Goal: Ask a question

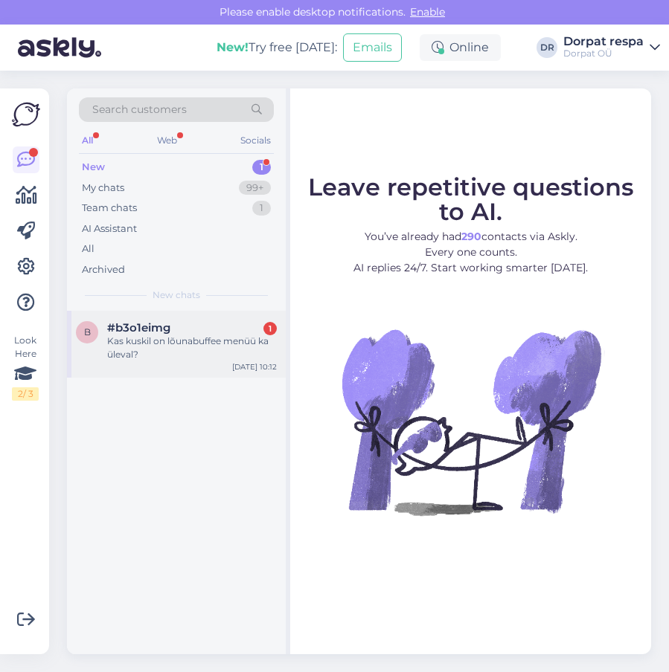
click at [158, 338] on div "Kas kuskil on lõunabuffee menüü ka üleval?" at bounding box center [192, 348] width 170 height 27
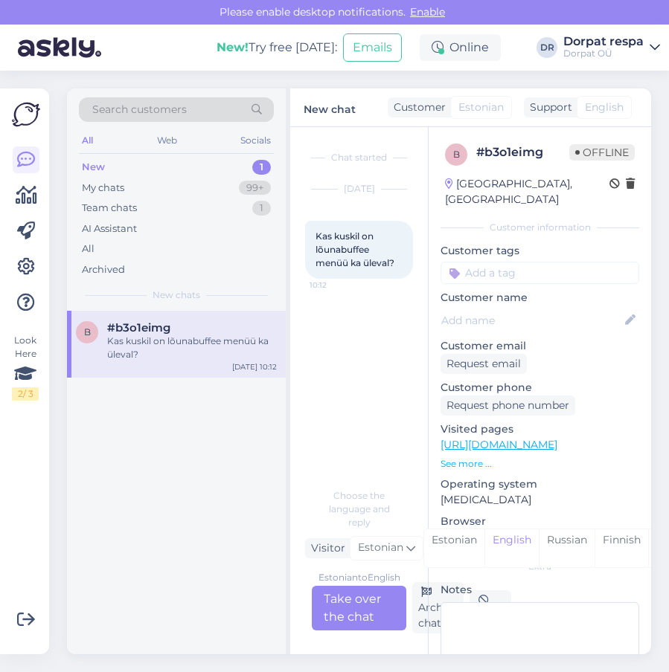
click at [354, 611] on div "Estonian to English Take over the chat" at bounding box center [359, 608] width 94 height 45
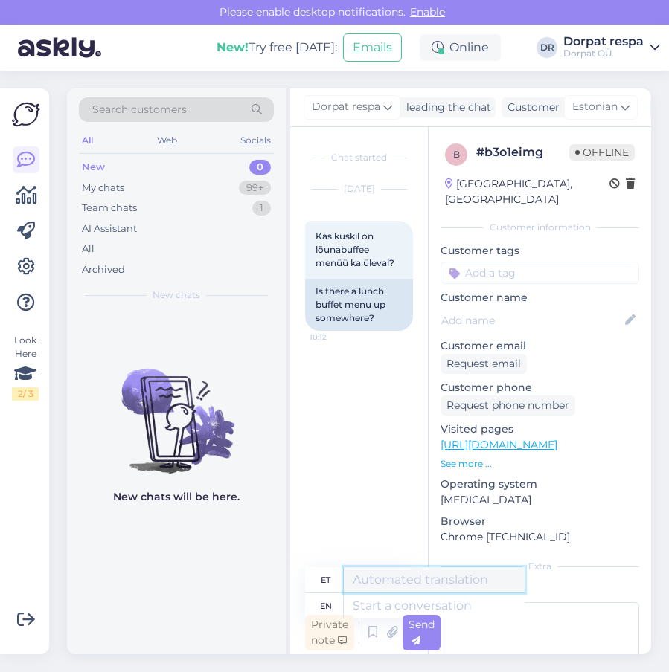
click at [364, 580] on textarea at bounding box center [434, 580] width 181 height 25
click at [355, 582] on textarea "tere!" at bounding box center [434, 580] width 181 height 25
click at [356, 581] on textarea "tere!" at bounding box center [434, 580] width 181 height 25
click at [393, 581] on textarea "Tere!" at bounding box center [434, 580] width 181 height 25
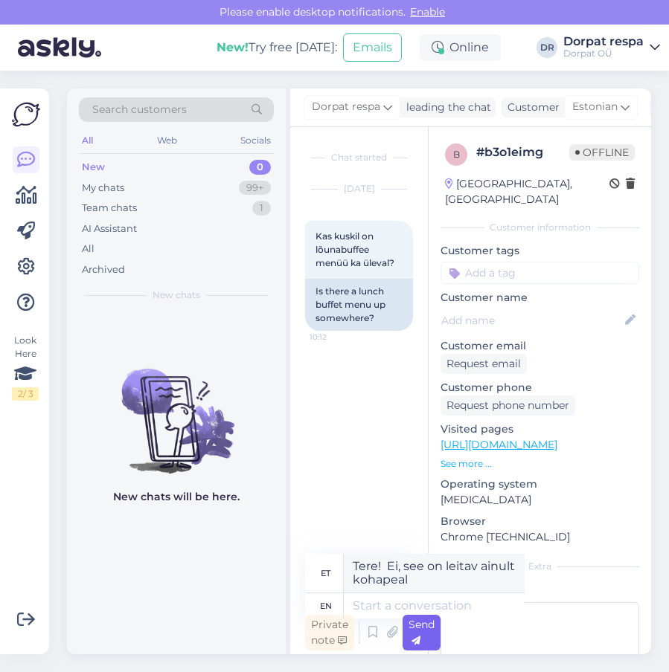
click at [424, 635] on div "Send" at bounding box center [421, 633] width 38 height 36
click at [449, 578] on textarea "Tere! Ei, see on leitav ainult kohapeal" at bounding box center [434, 573] width 181 height 39
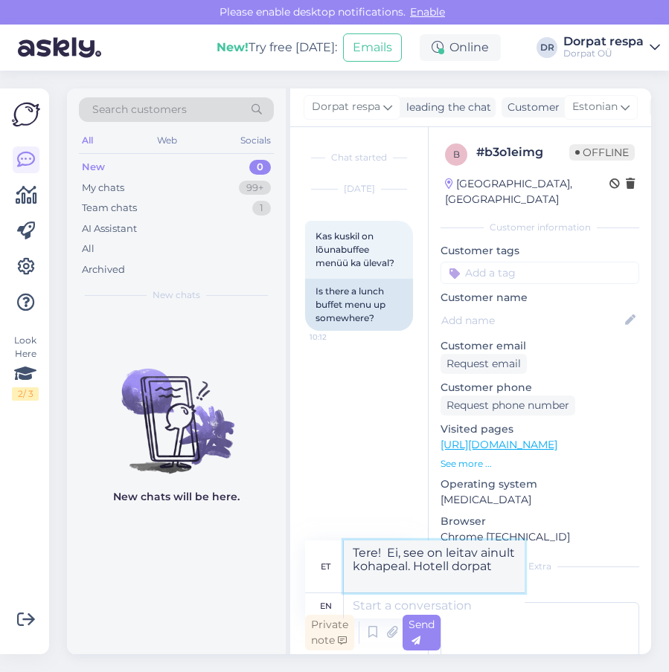
drag, startPoint x: 412, startPoint y: 586, endPoint x: 338, endPoint y: 545, distance: 84.2
click at [338, 545] on div "et Tere! Ei, see on leitav ainult kohapeal. Hotell dorpat" at bounding box center [414, 567] width 219 height 53
type textarea "Tere! Ei, see on leitav ainult kohapeal. Hotell dorpat"
click at [362, 609] on textarea at bounding box center [434, 606] width 181 height 25
paste textarea "Tere! Ei, see on leitav ainult kohapeal. Hotell dorpat"
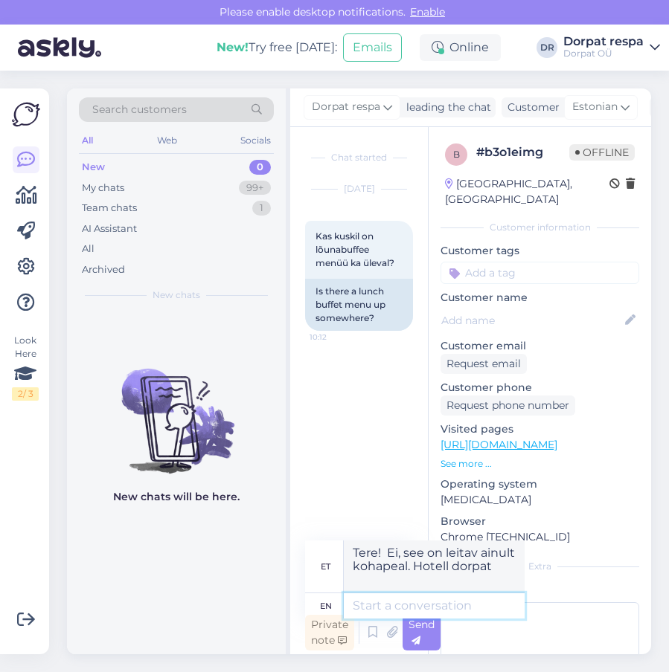
type textarea "Tere! Ei, see on leitav ainult kohapeal. Hotell dorpat"
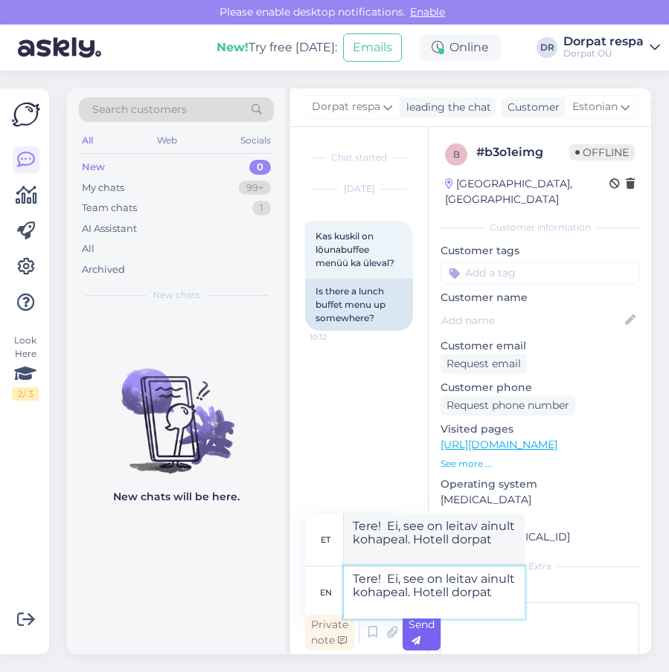
type textarea "Tere! Ei, see on leitav ainult kohapeal. Hotell dorpat"
click at [425, 632] on div "Send" at bounding box center [421, 633] width 38 height 36
